Goal: Task Accomplishment & Management: Complete application form

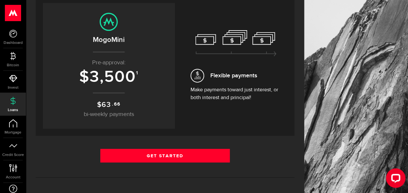
scroll to position [81, 0]
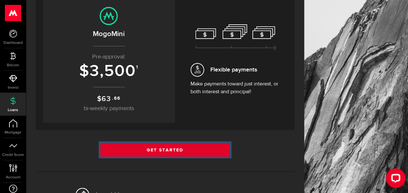
click at [151, 152] on link "Get Started" at bounding box center [164, 150] width 129 height 14
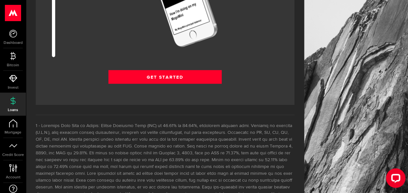
scroll to position [898, 0]
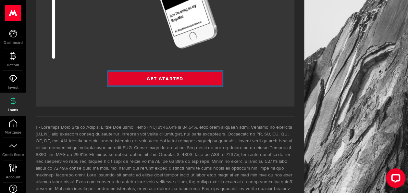
click at [164, 76] on link "Get Started" at bounding box center [164, 79] width 113 height 14
